Goal: Task Accomplishment & Management: Use online tool/utility

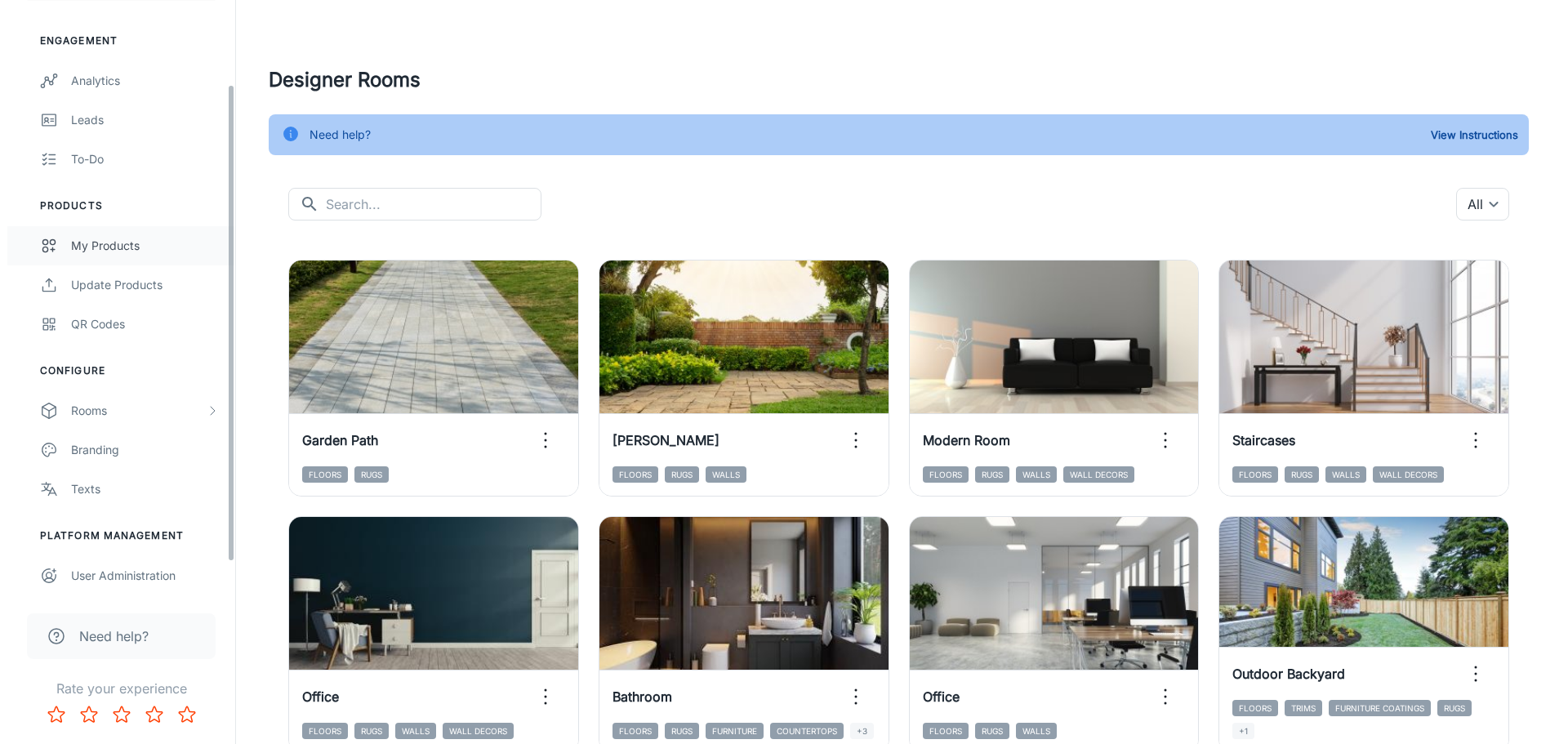
scroll to position [143, 0]
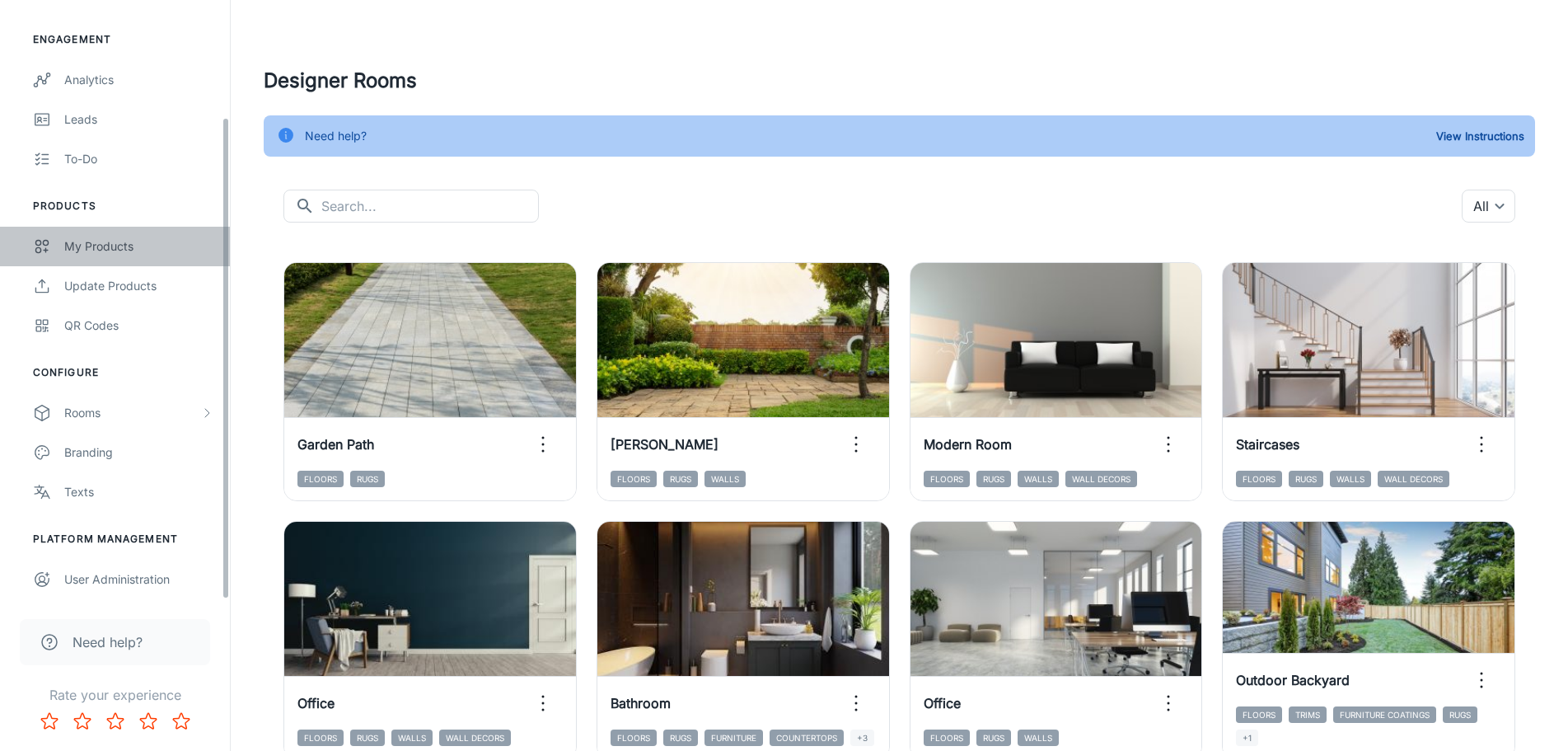
click at [120, 240] on div "My Products" at bounding box center [139, 247] width 149 height 18
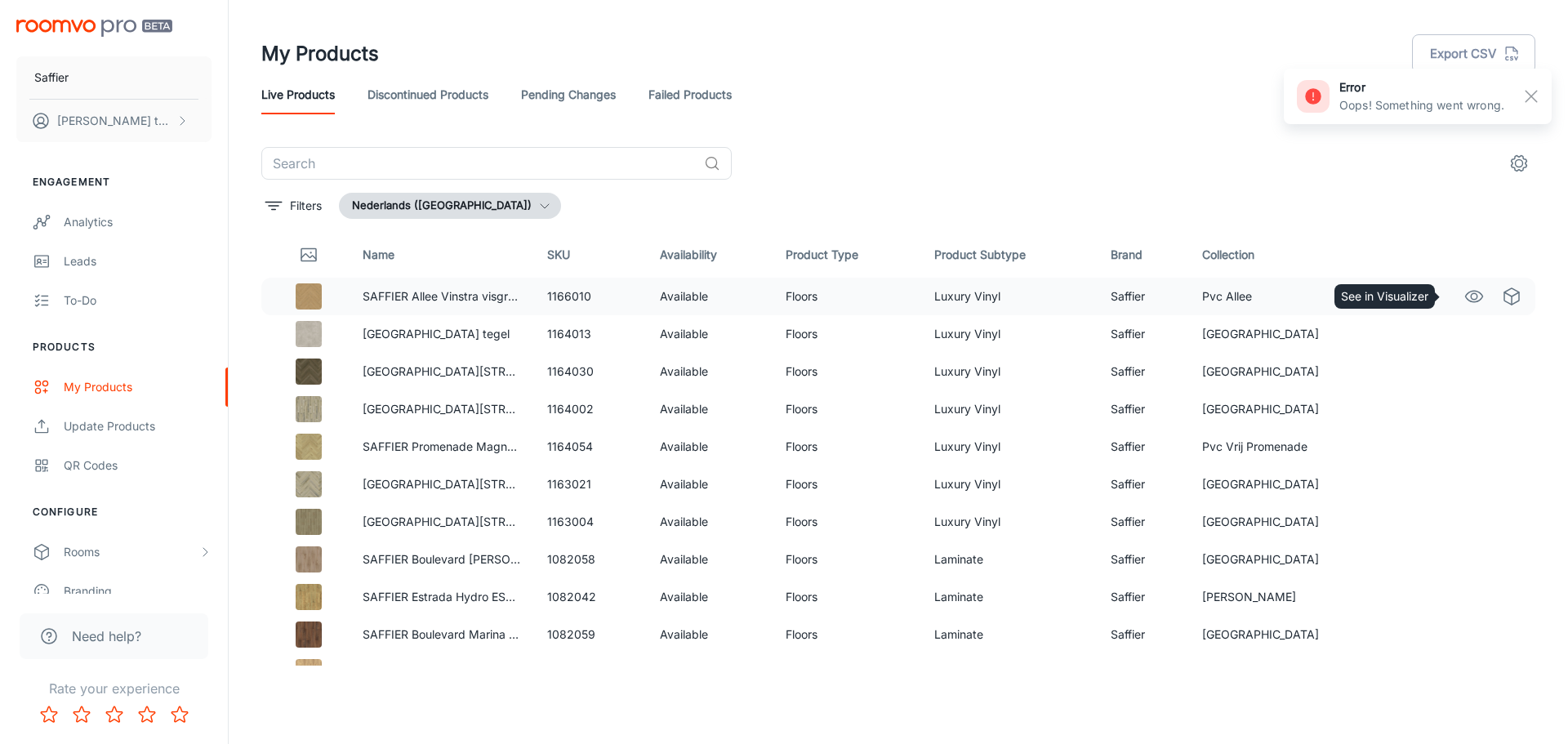
click at [1465, 298] on icon "See in Visualizer" at bounding box center [1474, 297] width 20 height 20
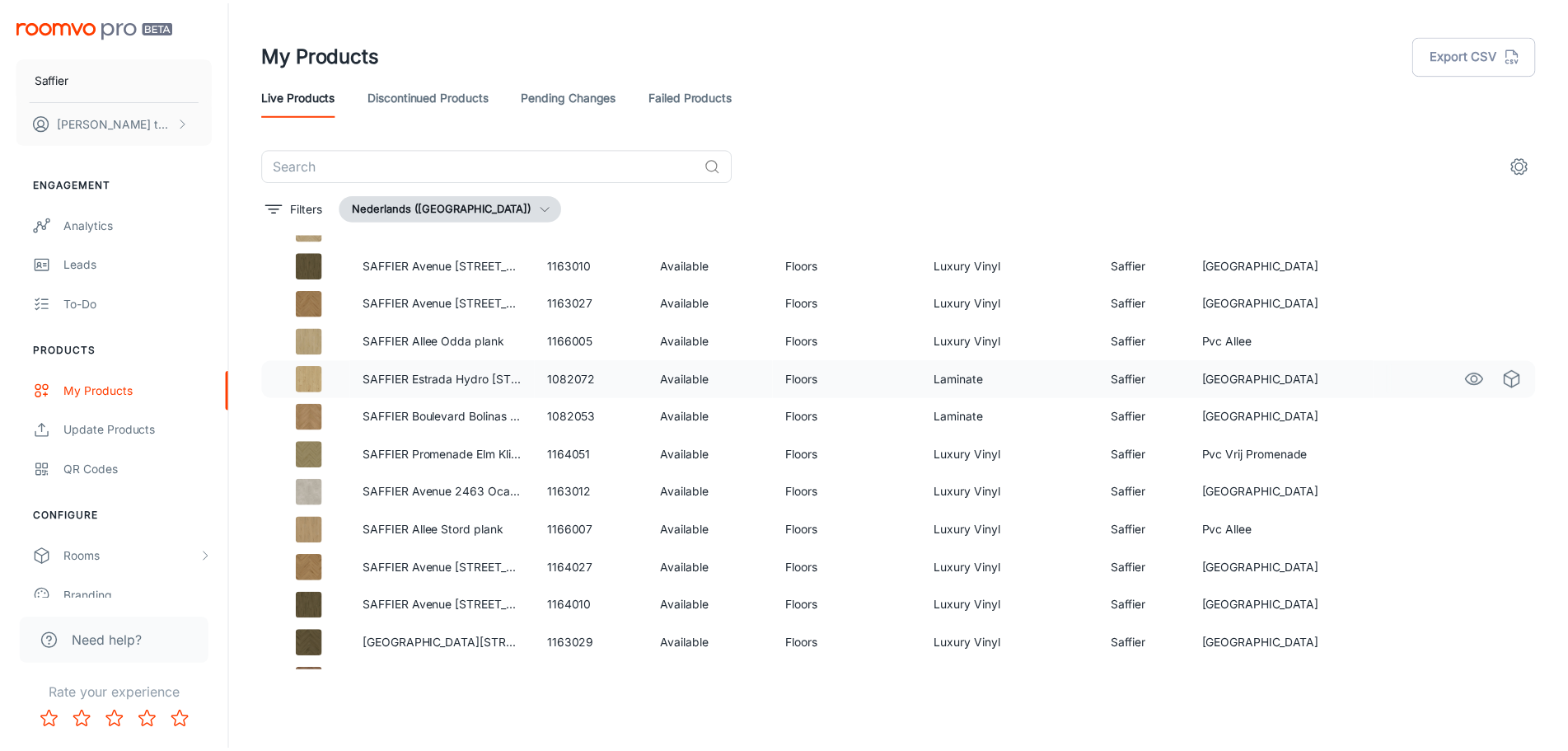
scroll to position [3058, 0]
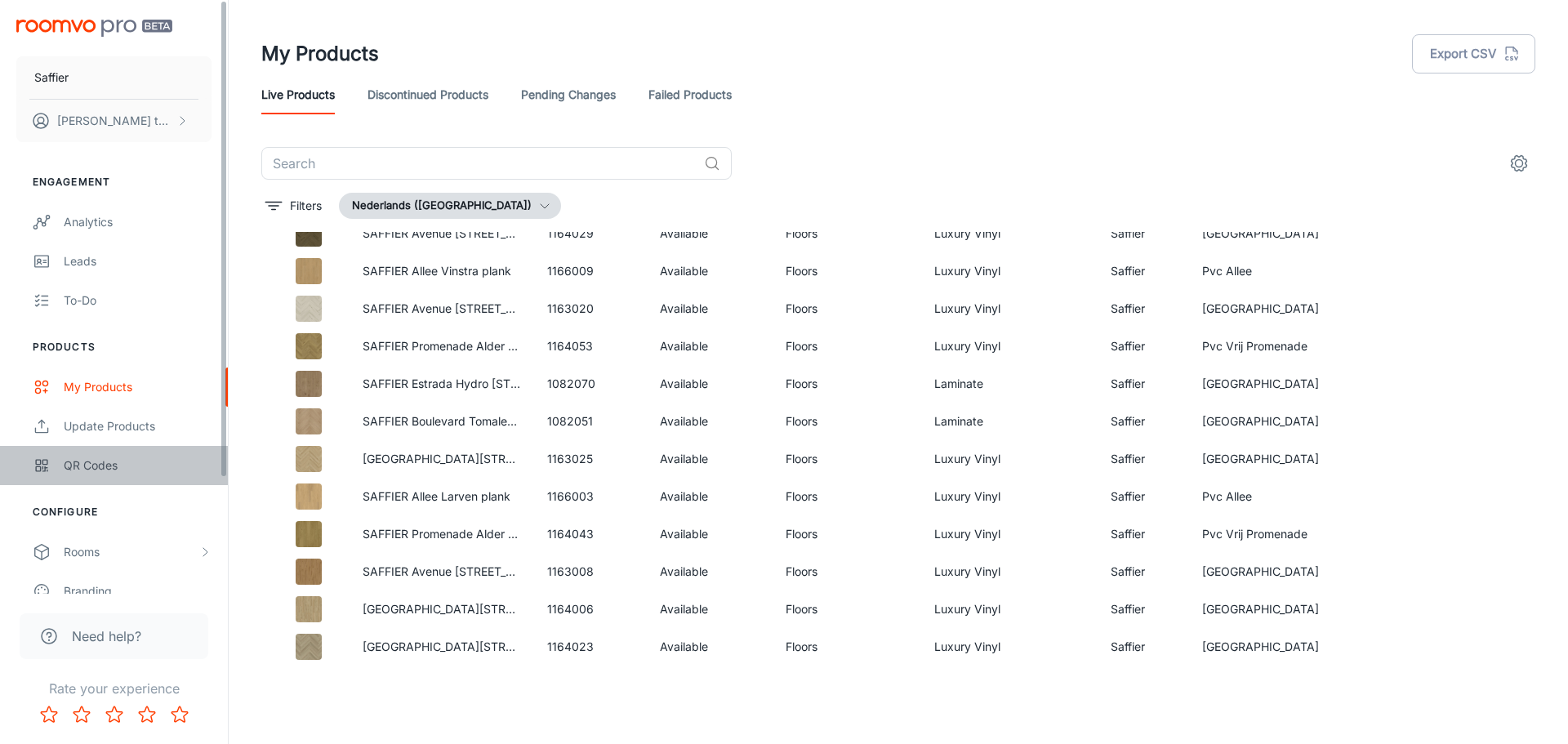
click at [133, 469] on div "QR Codes" at bounding box center [138, 466] width 148 height 18
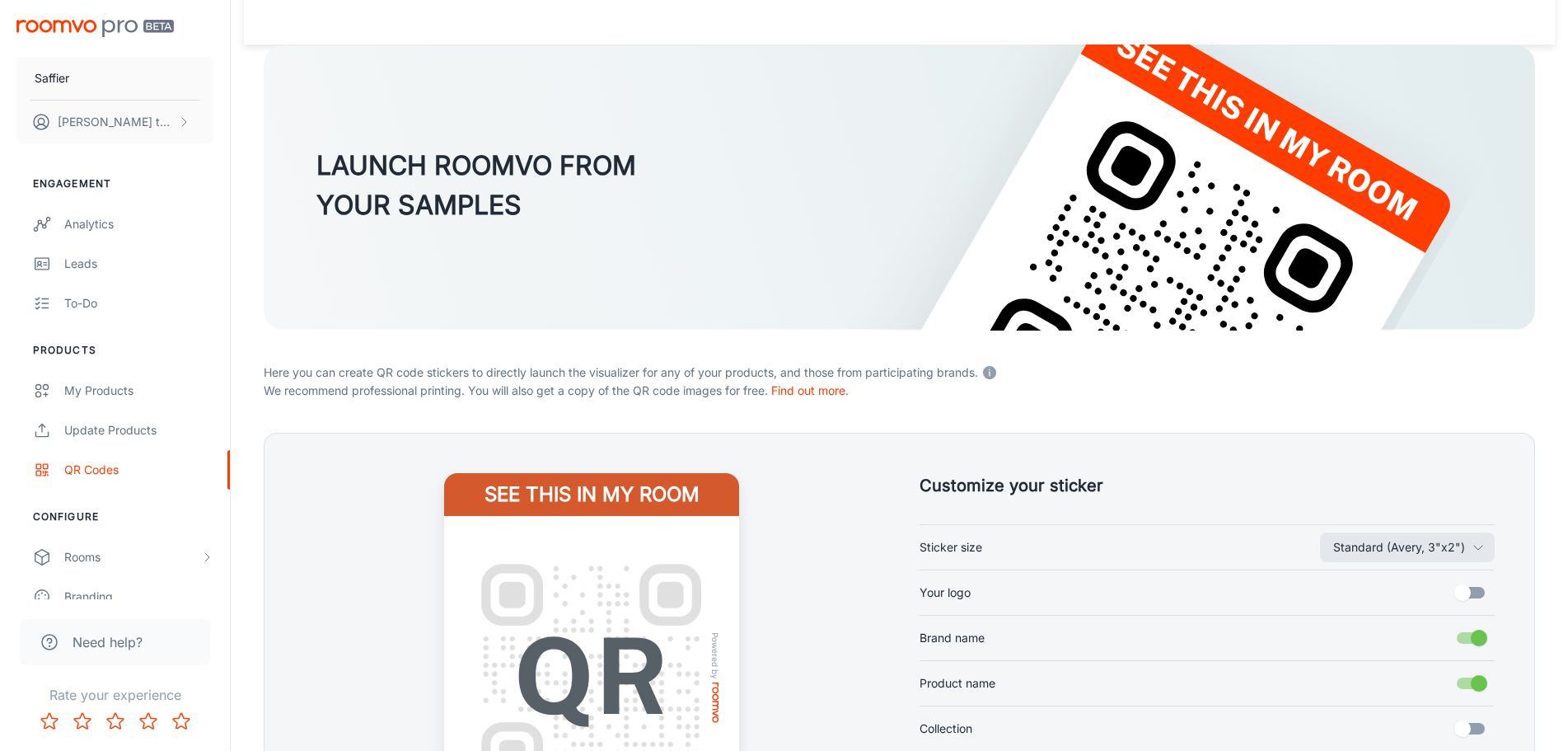
scroll to position [83, 0]
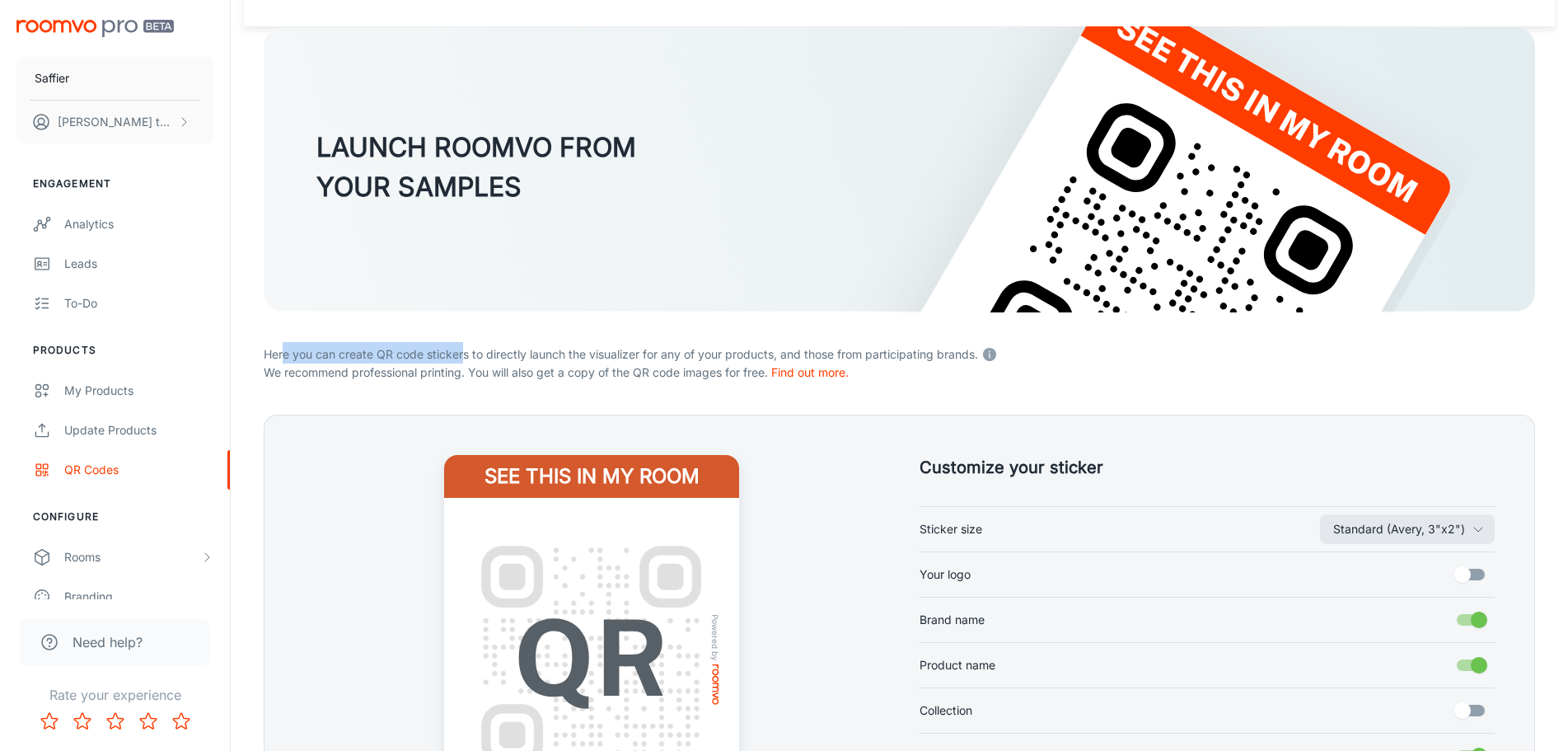
drag, startPoint x: 285, startPoint y: 360, endPoint x: 465, endPoint y: 357, distance: 180.0
click at [465, 357] on p "Here you can create QR code stickers to directly launch the visualizer for any …" at bounding box center [899, 353] width 1271 height 22
click at [479, 350] on p "Here you can create QR code stickers to directly launch the visualizer for any …" at bounding box center [899, 353] width 1271 height 22
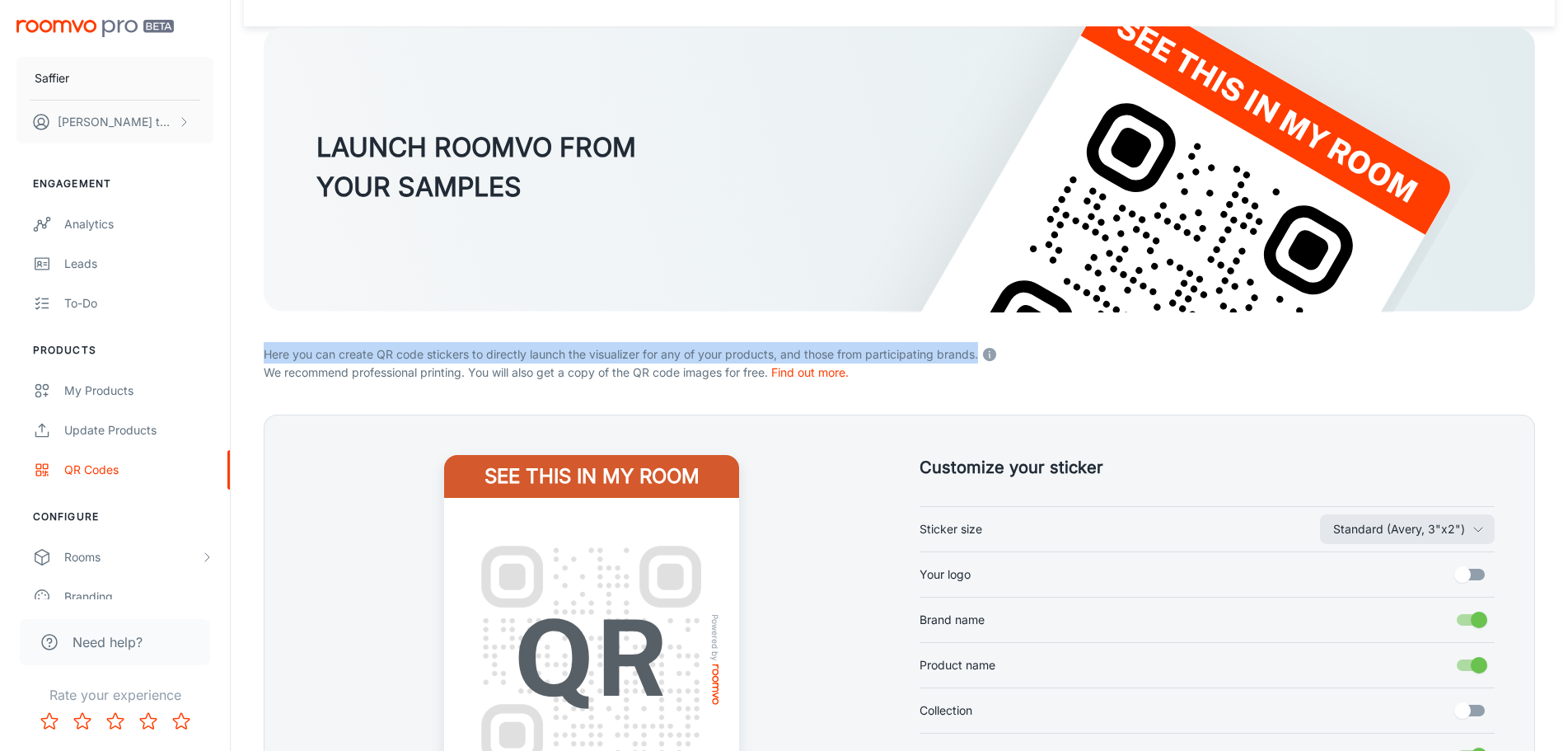
click at [479, 350] on p "Here you can create QR code stickers to directly launch the visualizer for any …" at bounding box center [899, 353] width 1271 height 22
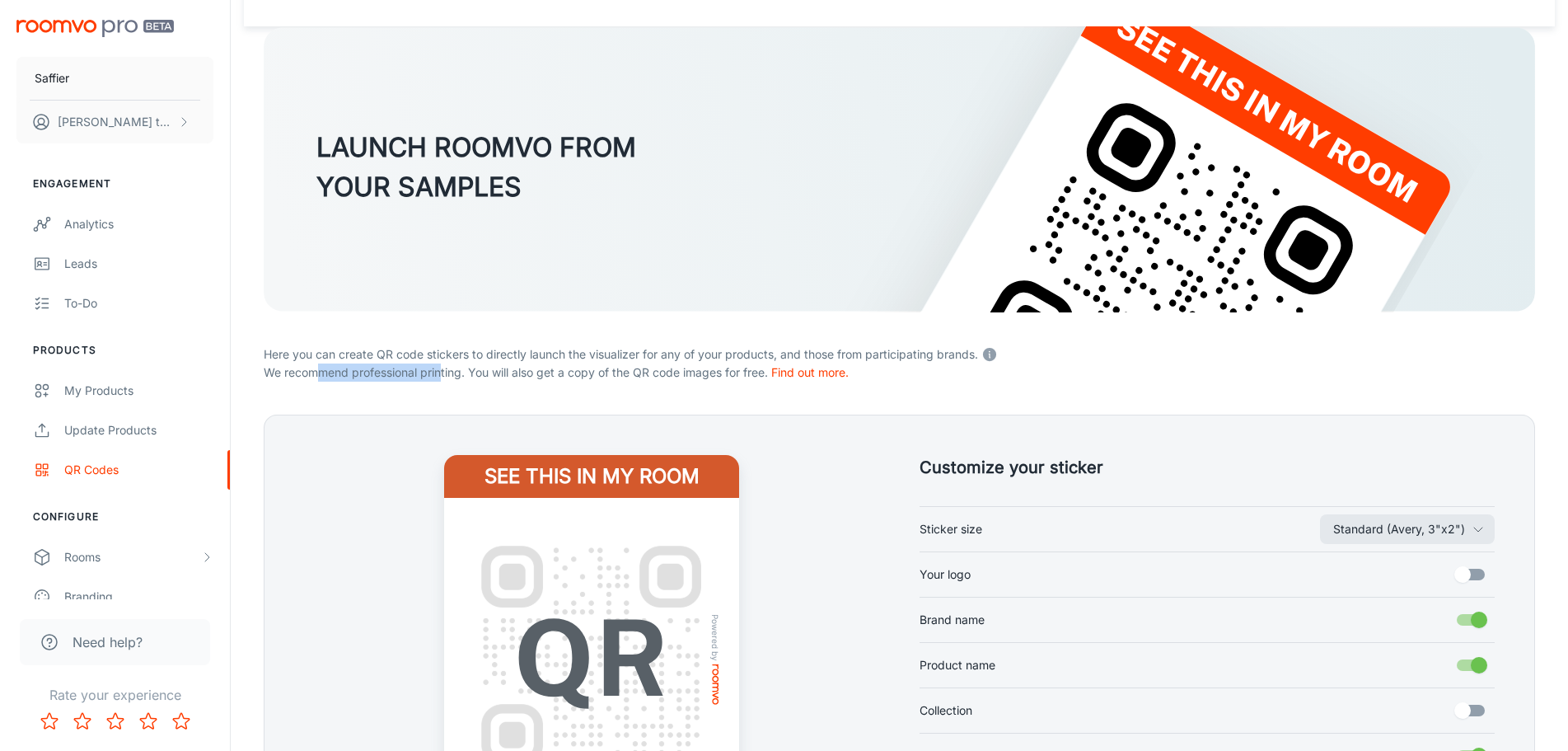
drag, startPoint x: 316, startPoint y: 370, endPoint x: 446, endPoint y: 369, distance: 130.0
click at [446, 369] on p "We recommend professional printing. You will also get a copy of the QR code ima…" at bounding box center [899, 373] width 1271 height 18
drag, startPoint x: 467, startPoint y: 364, endPoint x: 748, endPoint y: 369, distance: 281.0
click at [748, 369] on p "We recommend professional printing. You will also get a copy of the QR code ima…" at bounding box center [899, 373] width 1271 height 18
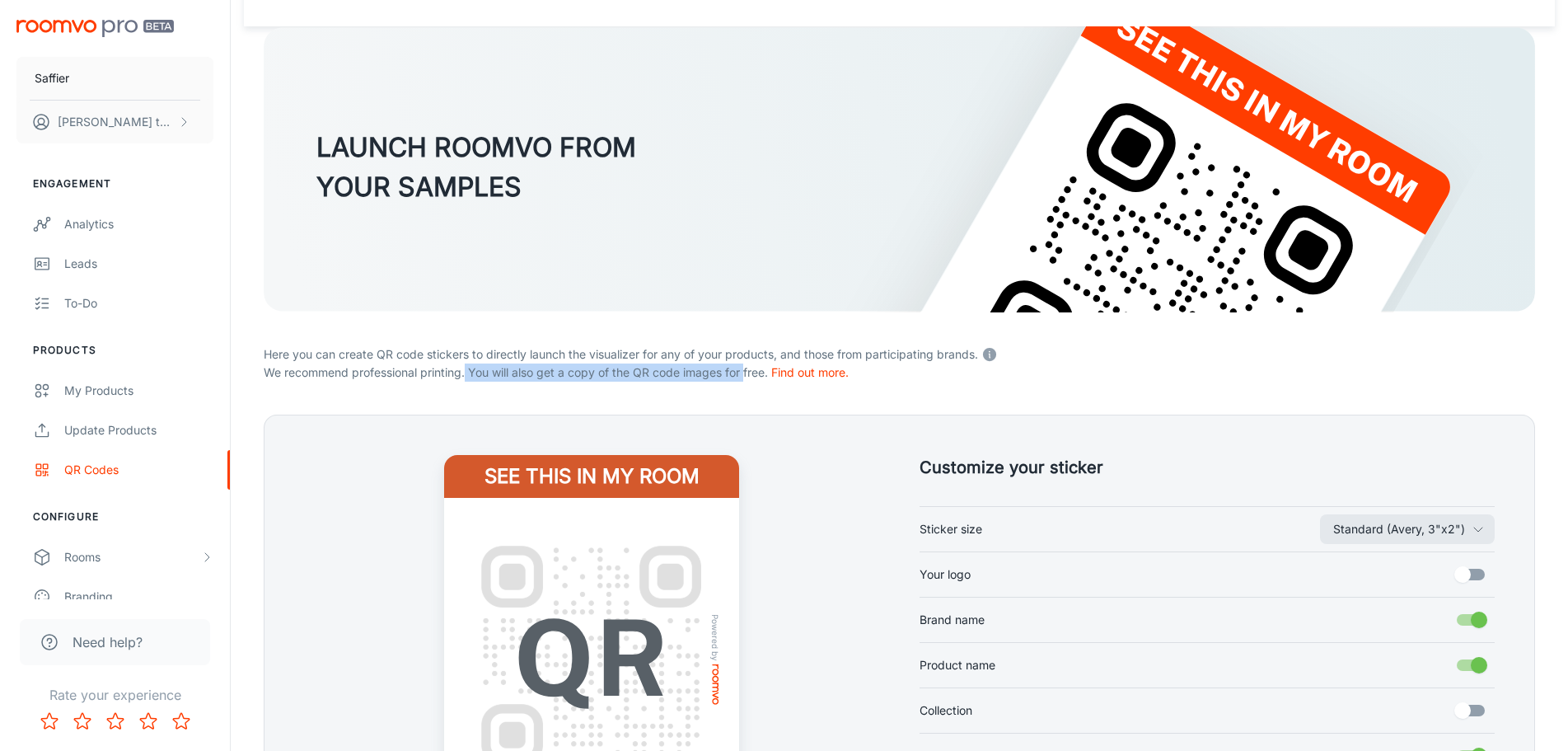
click at [748, 369] on p "We recommend professional printing. You will also get a copy of the QR code ima…" at bounding box center [899, 373] width 1271 height 18
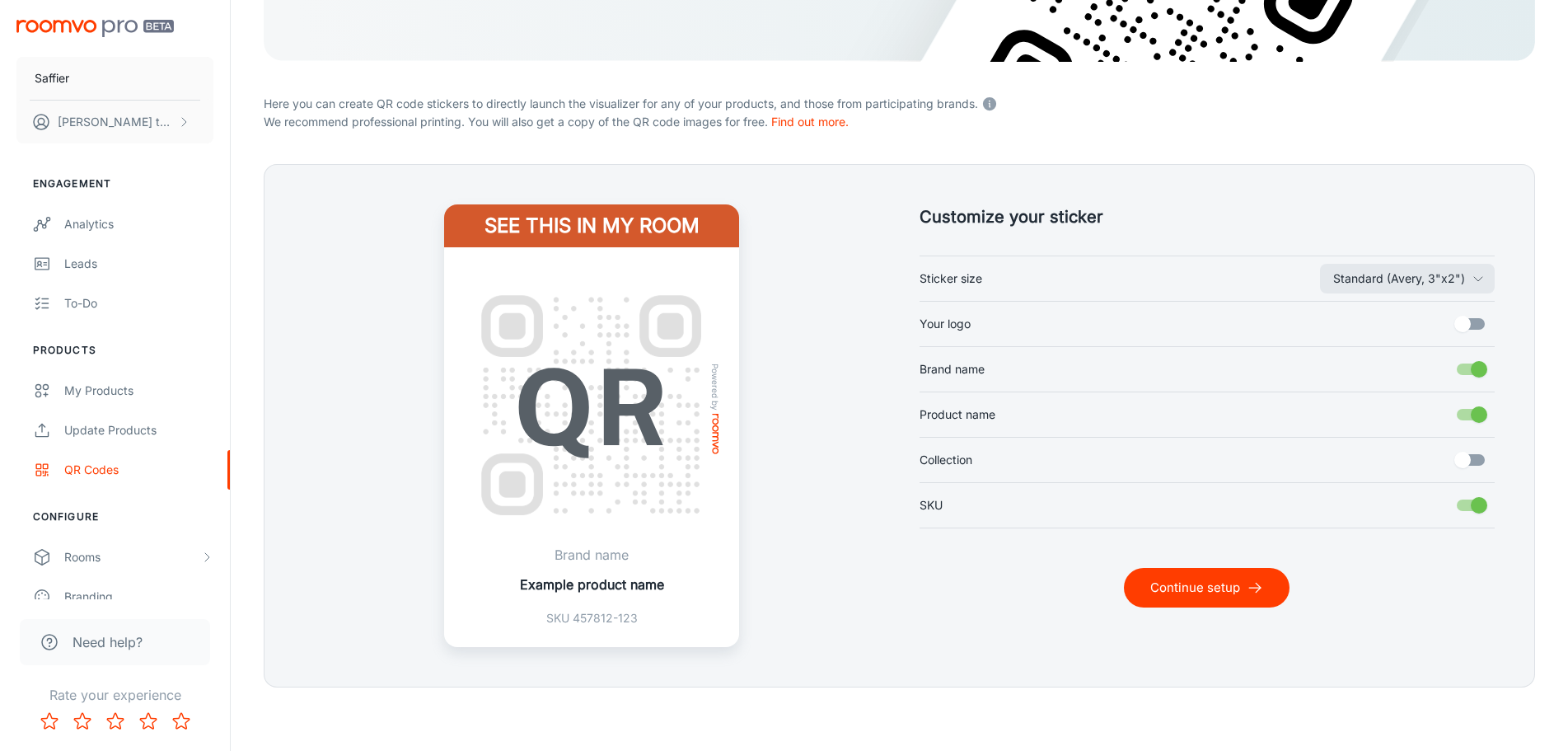
scroll to position [335, 0]
